Goal: Task Accomplishment & Management: Manage account settings

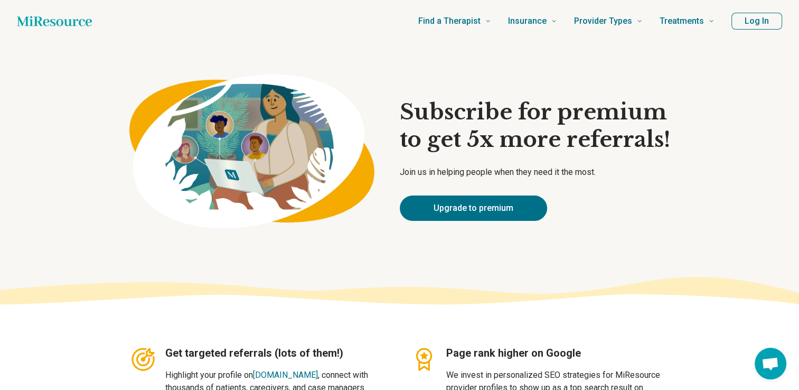
click at [746, 28] on button "Log In" at bounding box center [756, 21] width 51 height 17
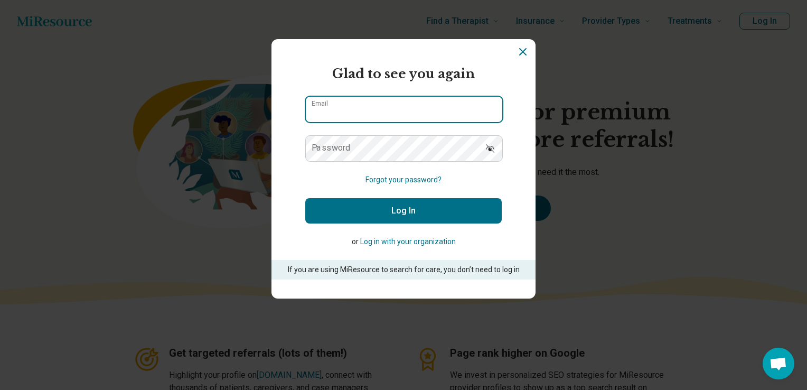
type input "**********"
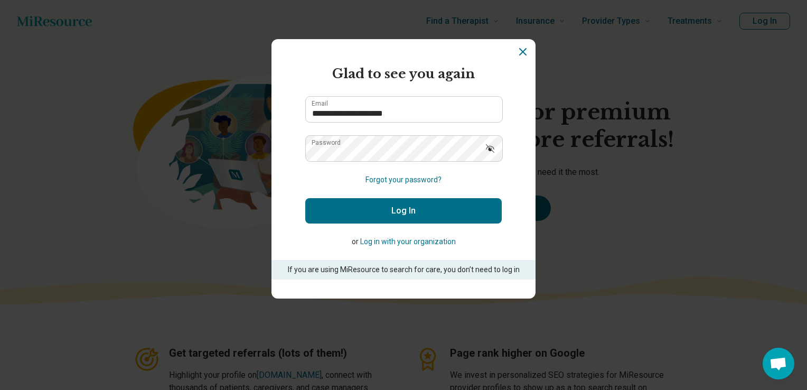
click at [410, 212] on button "Log In" at bounding box center [403, 210] width 196 height 25
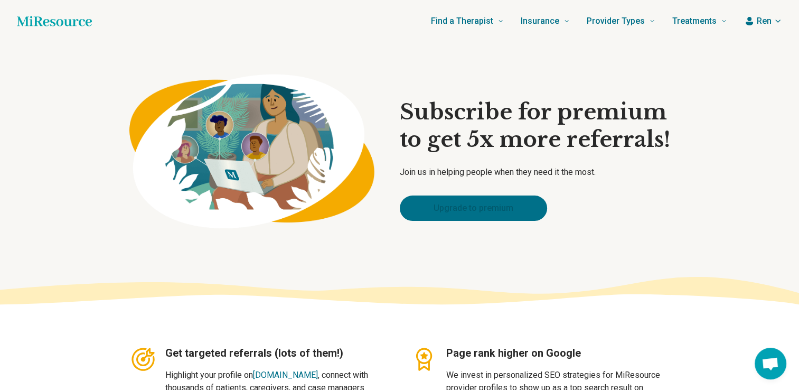
click at [481, 212] on link "Upgrade to premium" at bounding box center [473, 207] width 147 height 25
click at [775, 24] on icon "button" at bounding box center [778, 21] width 8 height 8
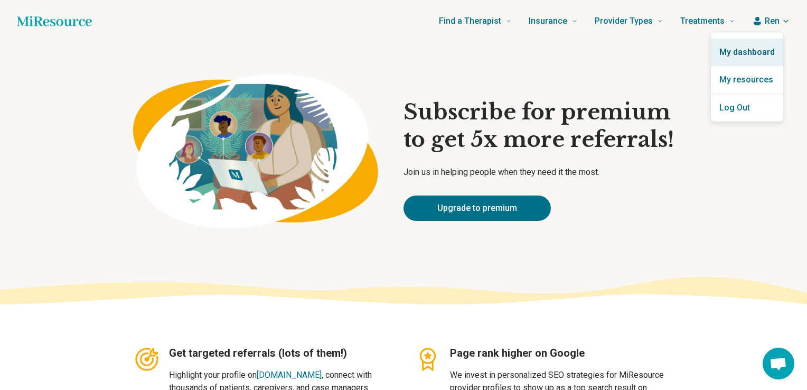
click at [763, 49] on link "My dashboard" at bounding box center [747, 52] width 72 height 27
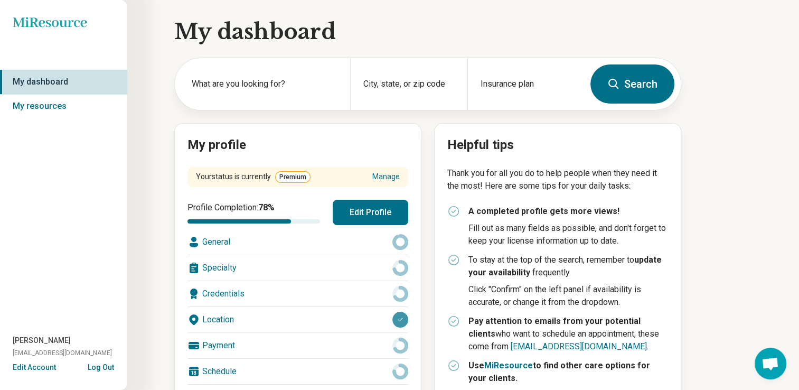
click at [371, 208] on button "Edit Profile" at bounding box center [371, 212] width 76 height 25
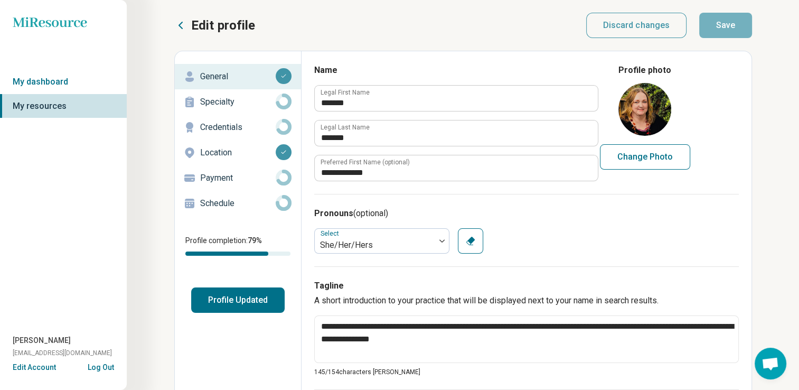
type textarea "*"
click at [221, 102] on p "Specialty" at bounding box center [238, 102] width 76 height 13
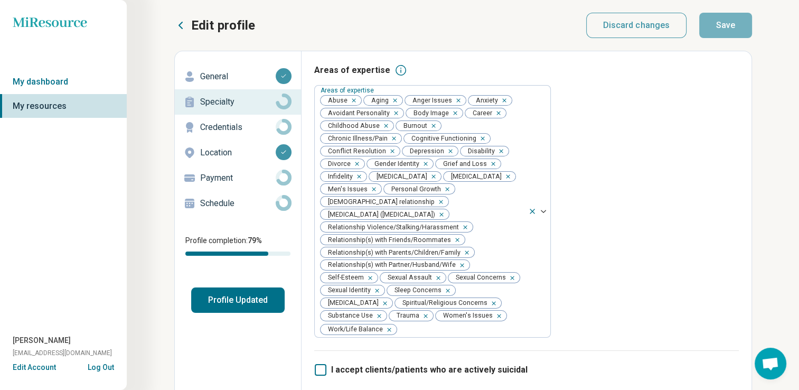
click at [240, 180] on p "Payment" at bounding box center [238, 178] width 76 height 13
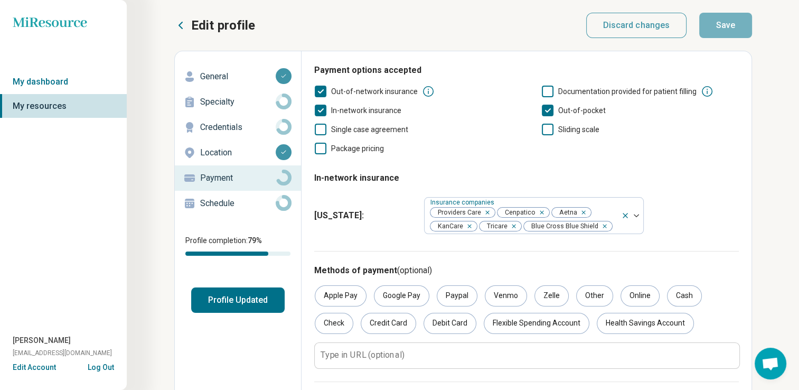
scroll to position [88, 0]
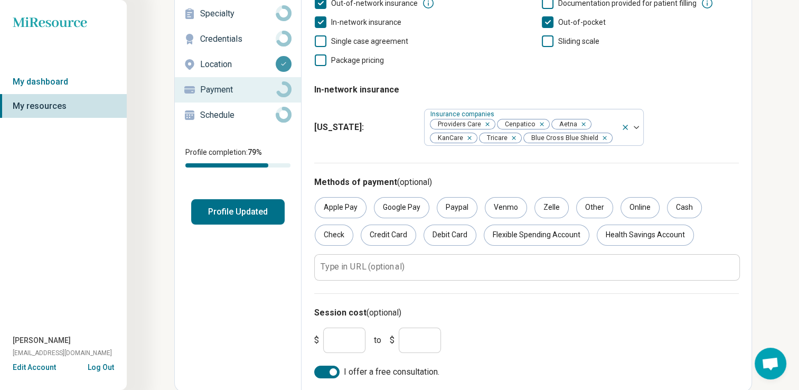
click at [250, 116] on p "Schedule" at bounding box center [238, 115] width 76 height 13
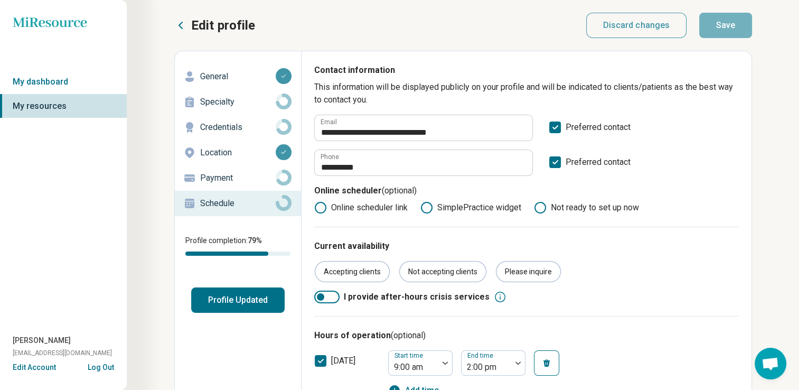
click at [237, 302] on button "Profile Updated" at bounding box center [237, 299] width 93 height 25
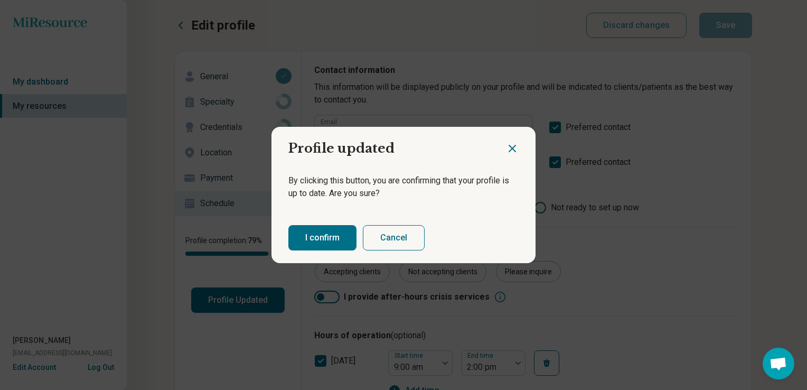
click at [325, 233] on button "I confirm" at bounding box center [322, 237] width 68 height 25
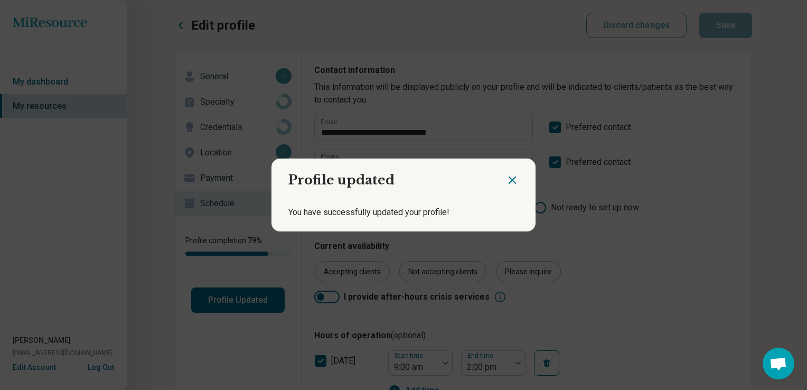
click at [512, 179] on icon "Close dialog" at bounding box center [512, 180] width 13 height 13
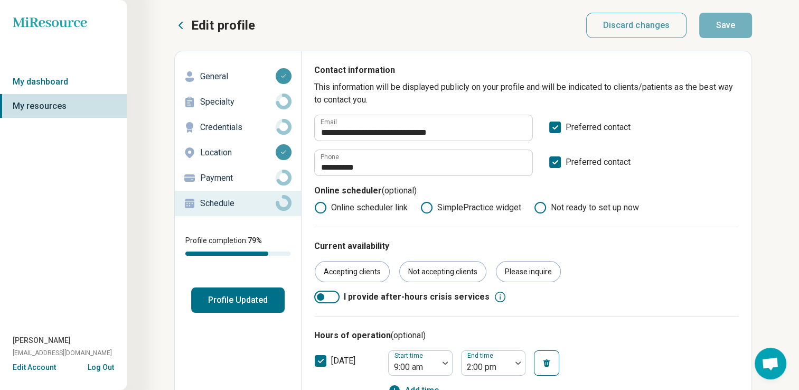
click at [41, 368] on button "Edit Account" at bounding box center [34, 367] width 43 height 11
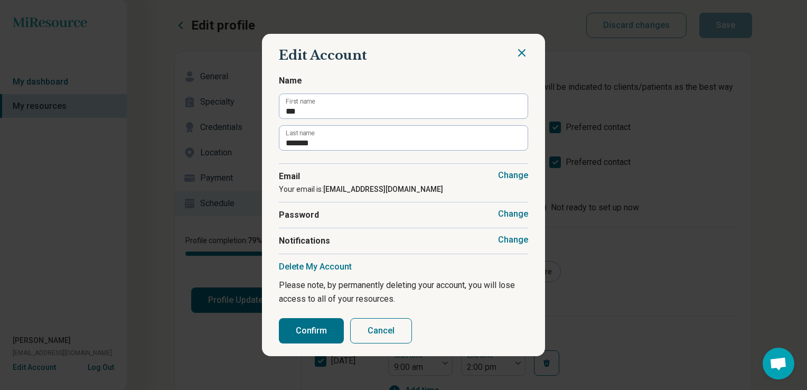
click at [307, 331] on button "Confirm" at bounding box center [311, 330] width 65 height 25
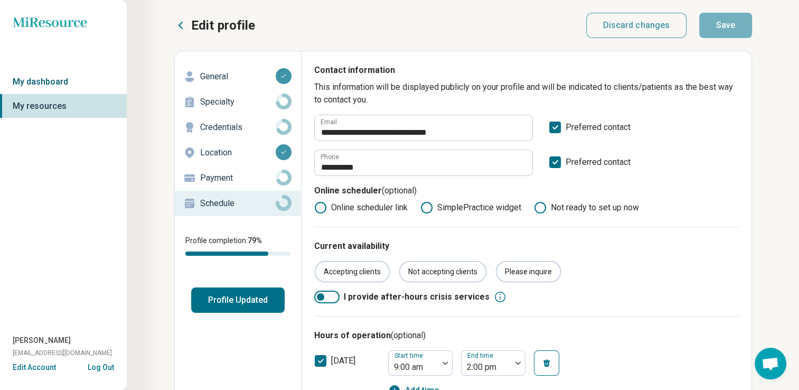
click at [68, 81] on link "My dashboard" at bounding box center [63, 82] width 127 height 24
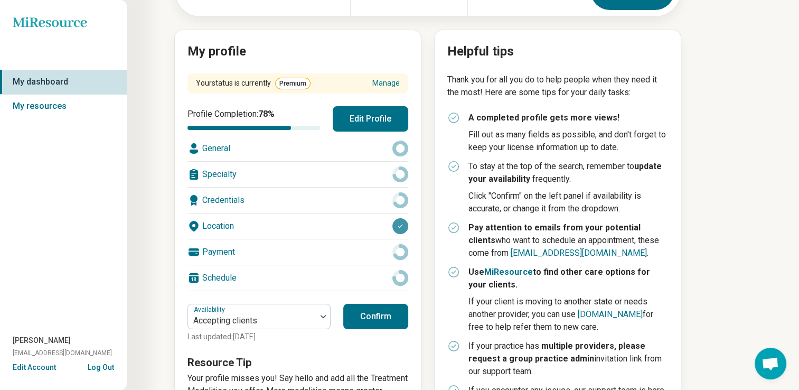
scroll to position [153, 0]
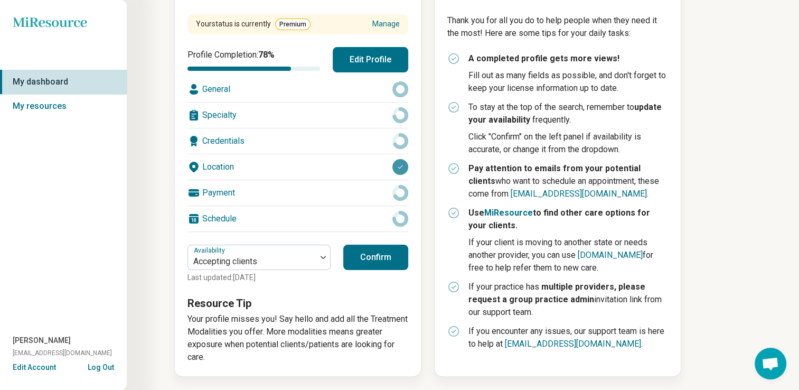
click at [774, 368] on span "Open chat" at bounding box center [769, 364] width 17 height 15
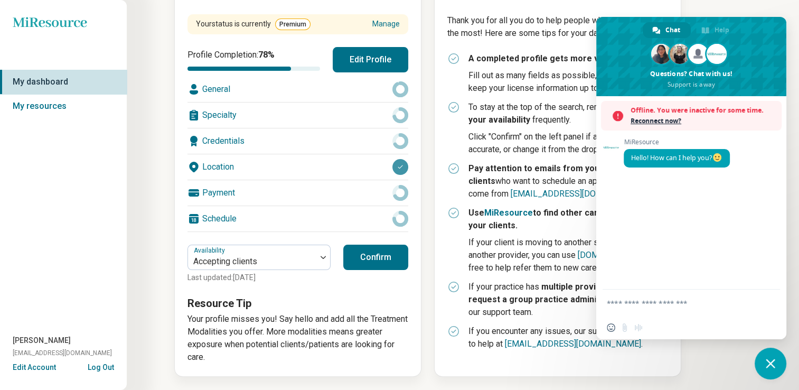
click at [711, 307] on textarea "Compose your message..." at bounding box center [680, 303] width 146 height 10
type textarea "*"
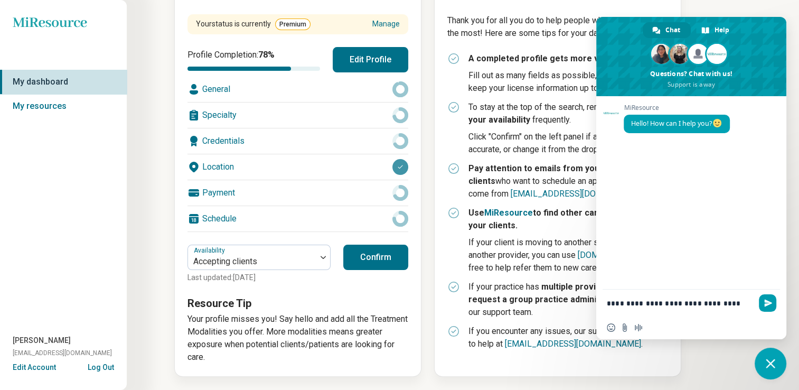
type textarea "**********"
click at [766, 305] on span "Send" at bounding box center [768, 303] width 8 height 8
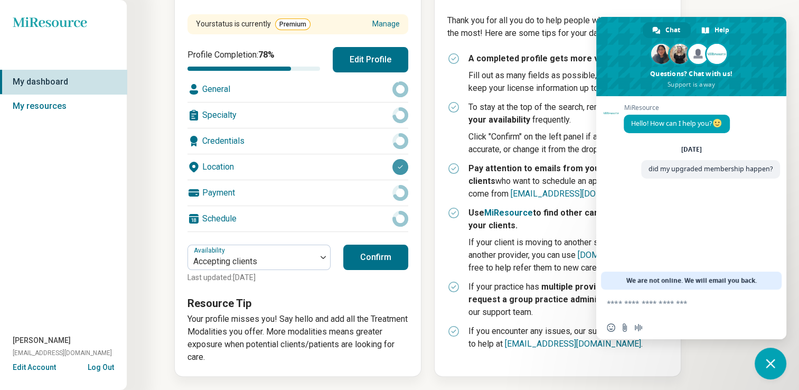
click at [760, 369] on span "Close chat" at bounding box center [771, 363] width 32 height 32
